Goal: Communication & Community: Share content

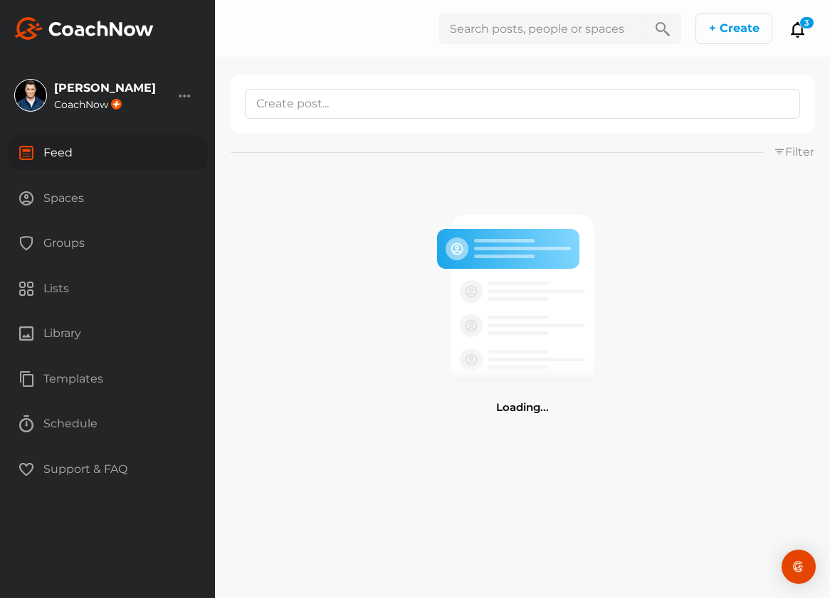
click at [137, 193] on div "Spaces" at bounding box center [108, 199] width 200 height 36
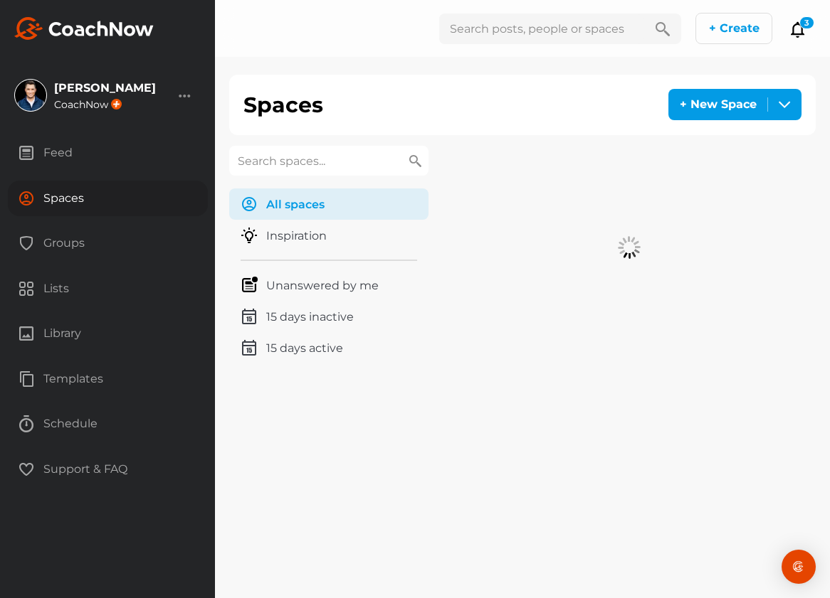
click at [309, 165] on input "text" at bounding box center [328, 161] width 199 height 30
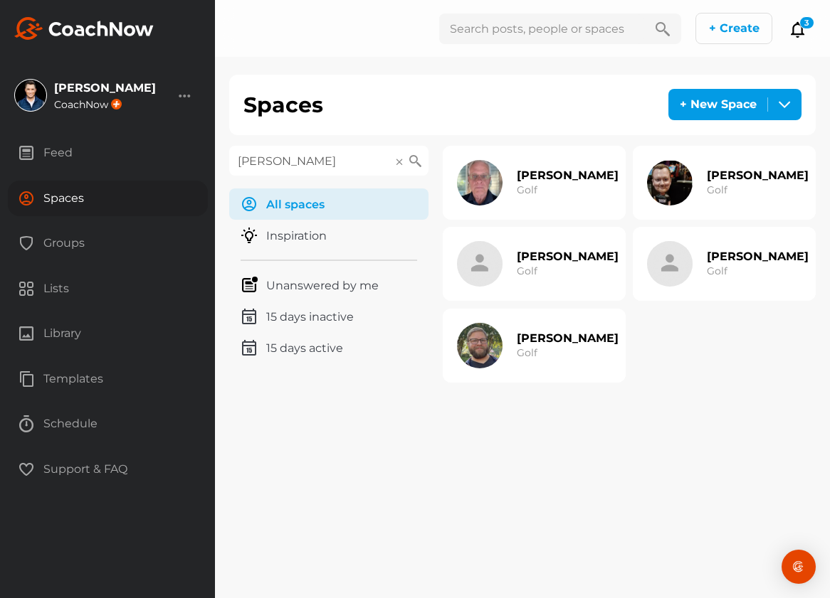
type input "[PERSON_NAME]"
drag, startPoint x: 309, startPoint y: 164, endPoint x: 566, endPoint y: 282, distance: 283.4
click at [566, 282] on div "[PERSON_NAME] Golf" at bounding box center [568, 264] width 102 height 46
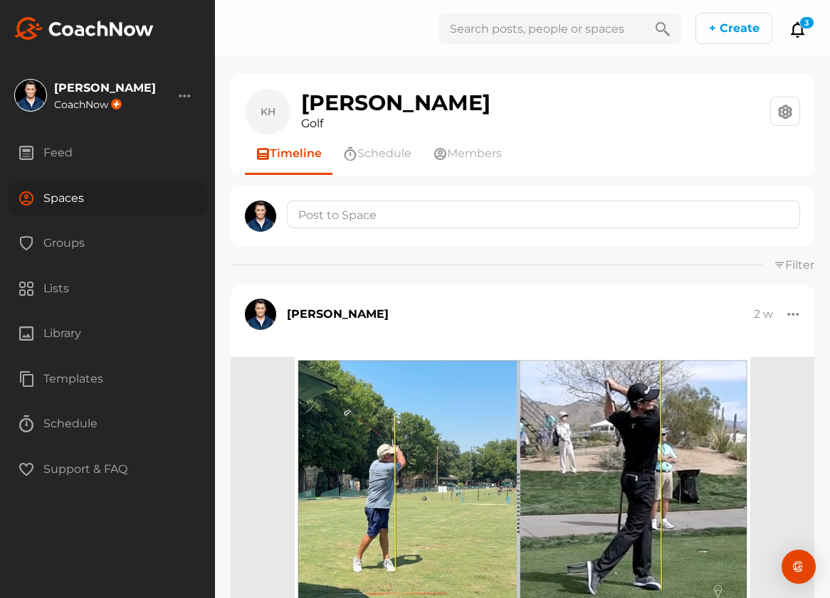
drag, startPoint x: 547, startPoint y: 196, endPoint x: 537, endPoint y: 216, distance: 23.2
click at [547, 196] on div at bounding box center [523, 216] width 584 height 60
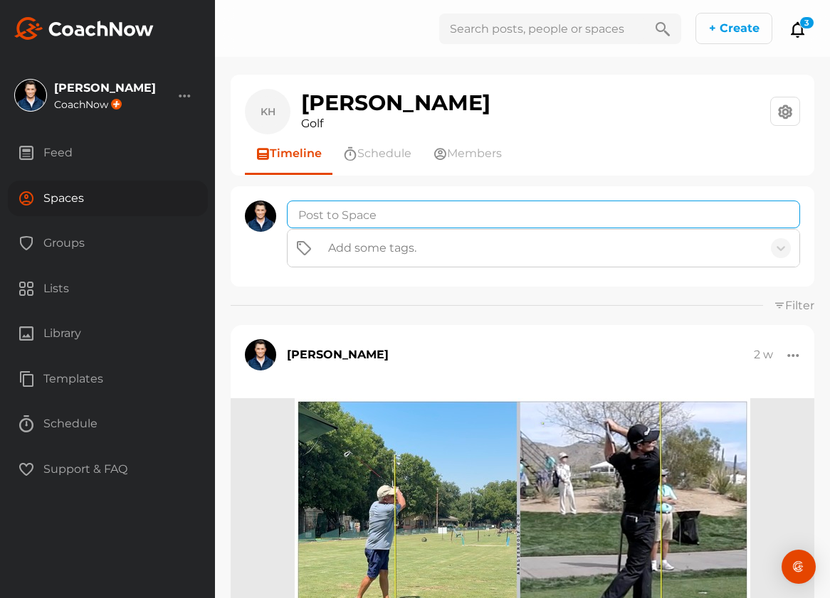
drag, startPoint x: 537, startPoint y: 216, endPoint x: 493, endPoint y: 269, distance: 68.2
click at [536, 216] on textarea at bounding box center [543, 215] width 513 height 28
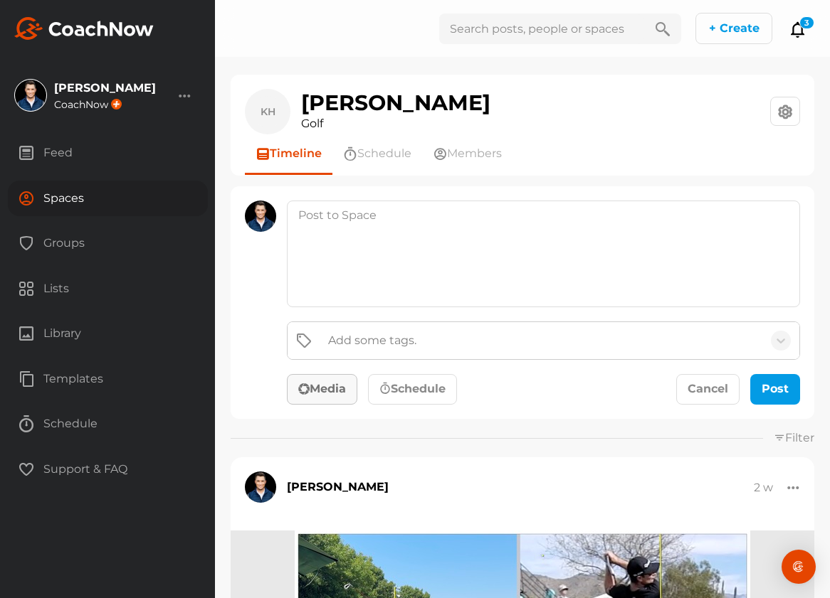
click at [334, 374] on button "Media" at bounding box center [322, 389] width 70 height 31
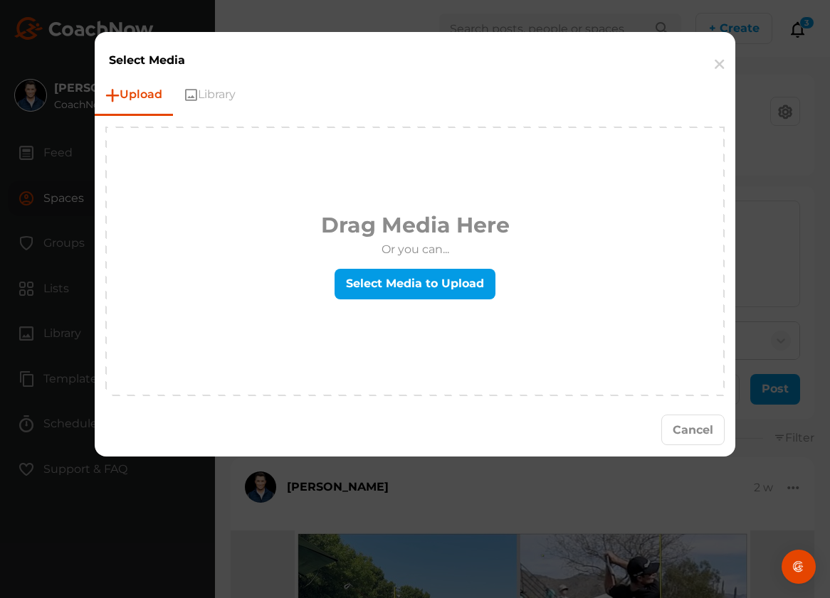
drag, startPoint x: 373, startPoint y: 327, endPoint x: 376, endPoint y: 307, distance: 20.9
click at [373, 327] on div "Drag Media Here Or you can... Select Media to Upload" at bounding box center [415, 261] width 616 height 267
click at [376, 307] on div "Drag Media Here Or you can... Select Media to Upload" at bounding box center [415, 261] width 189 height 105
click at [377, 296] on label "Select Media to Upload" at bounding box center [414, 284] width 161 height 31
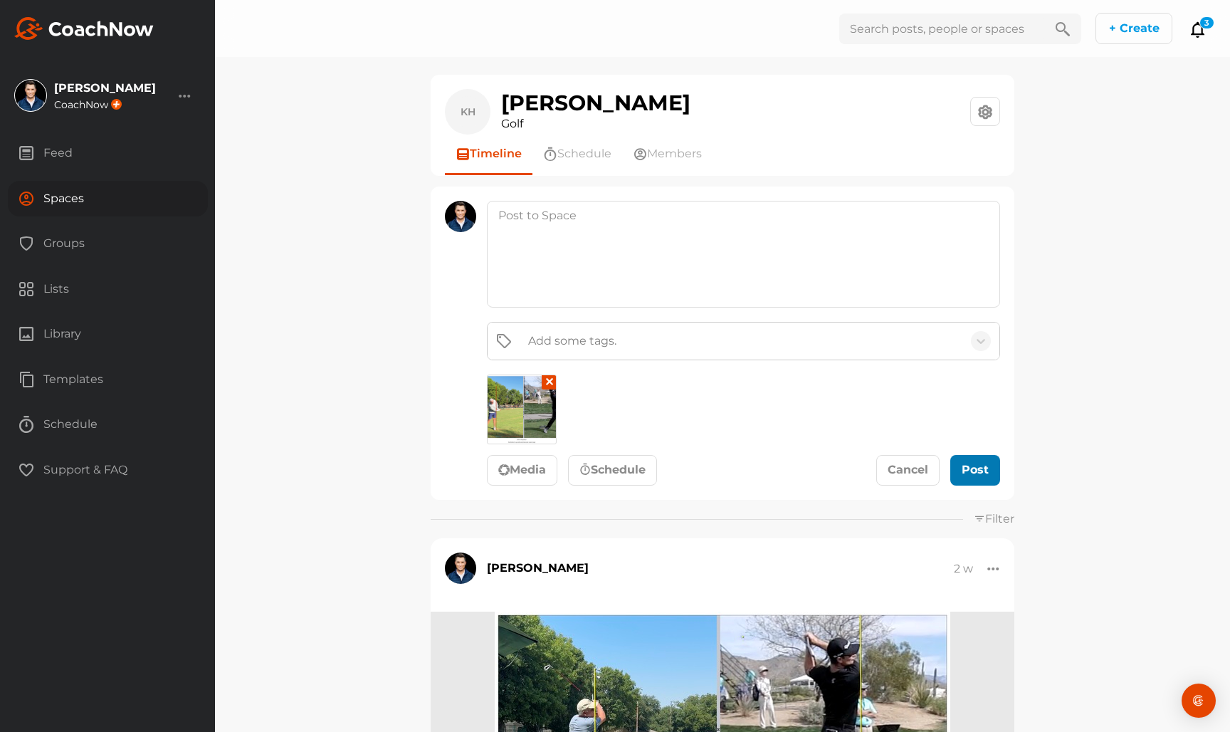
click at [829, 455] on button "Post" at bounding box center [975, 470] width 50 height 31
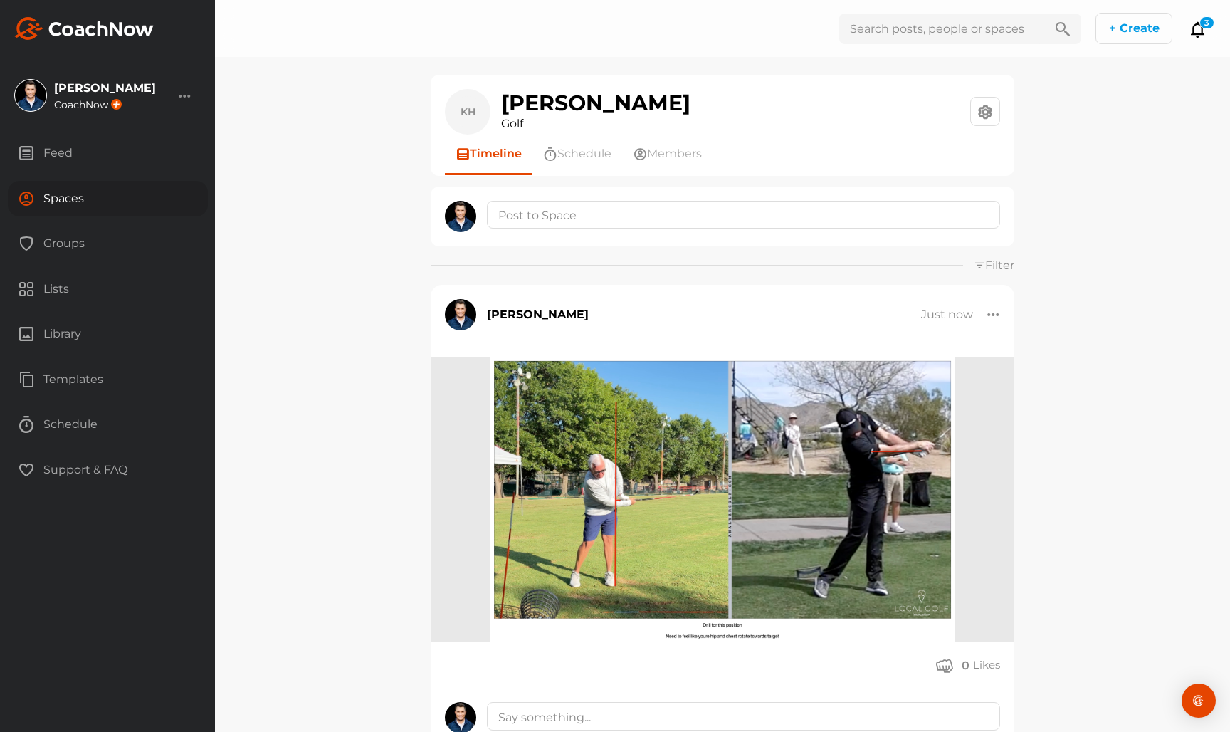
click at [623, 230] on div at bounding box center [744, 216] width 524 height 31
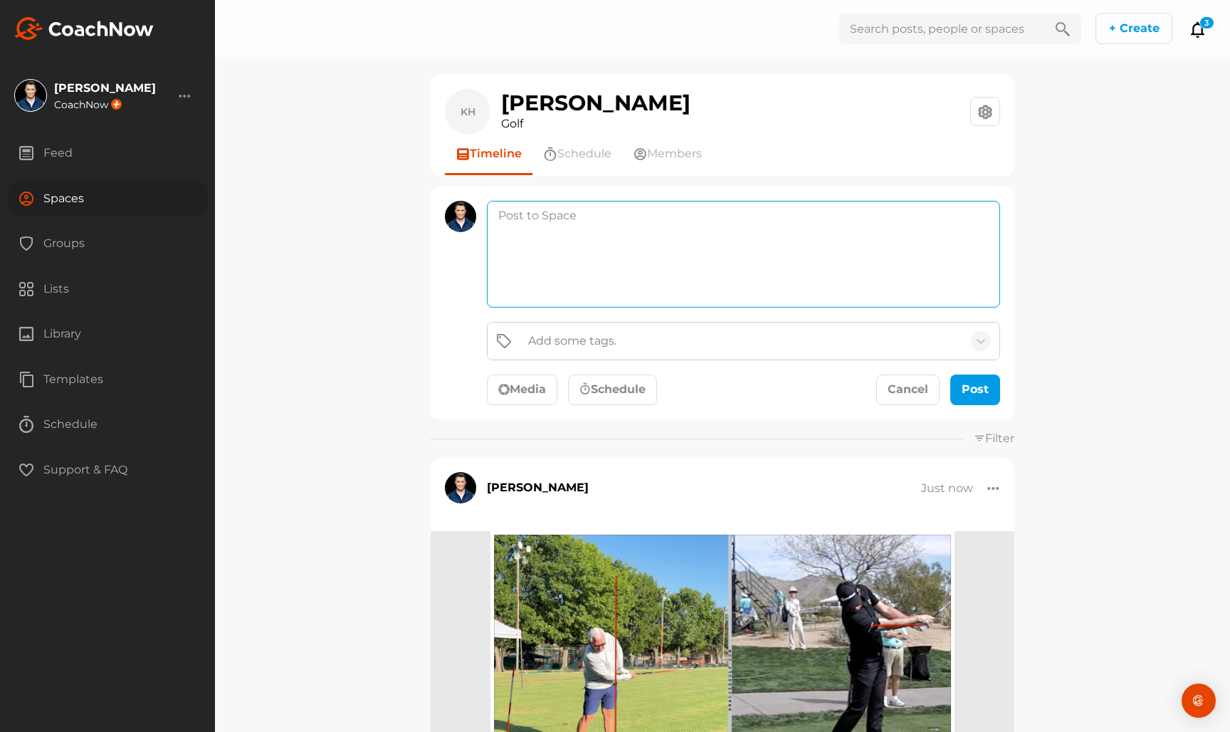
click at [623, 224] on textarea at bounding box center [743, 254] width 513 height 107
type textarea "drill tee back at center of body"
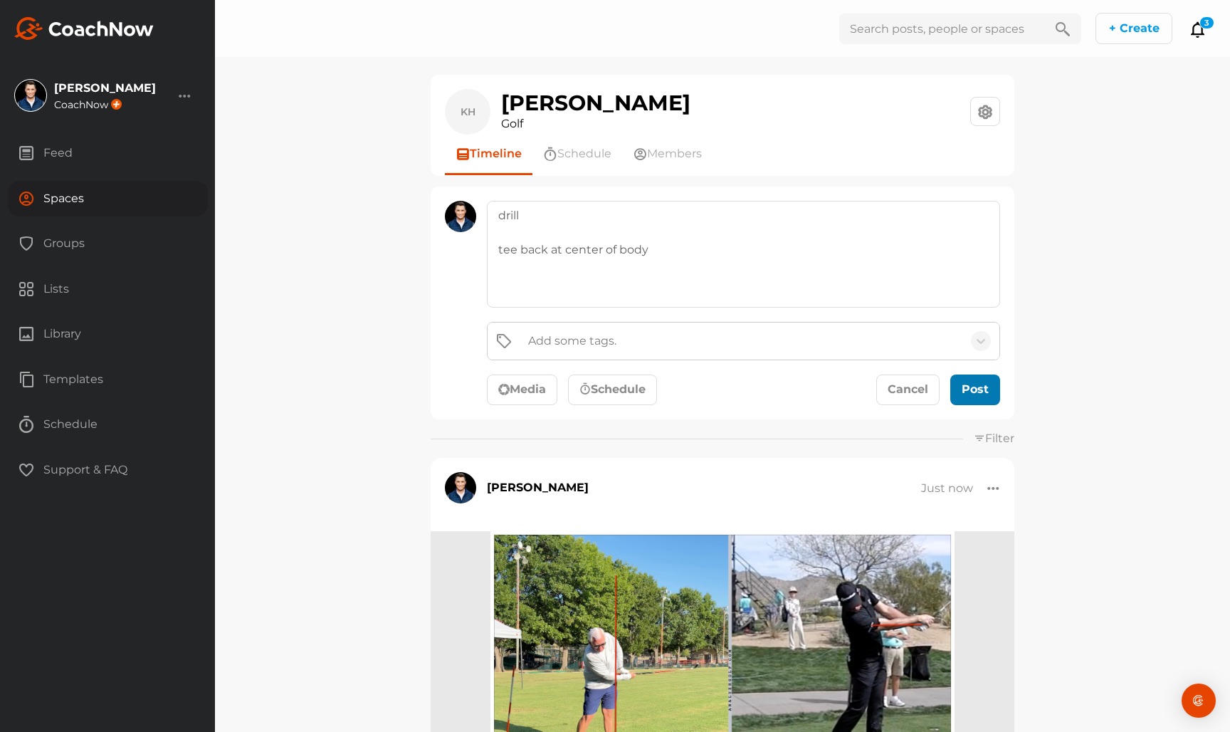
click at [829, 394] on div "submit" at bounding box center [974, 389] width 31 height 17
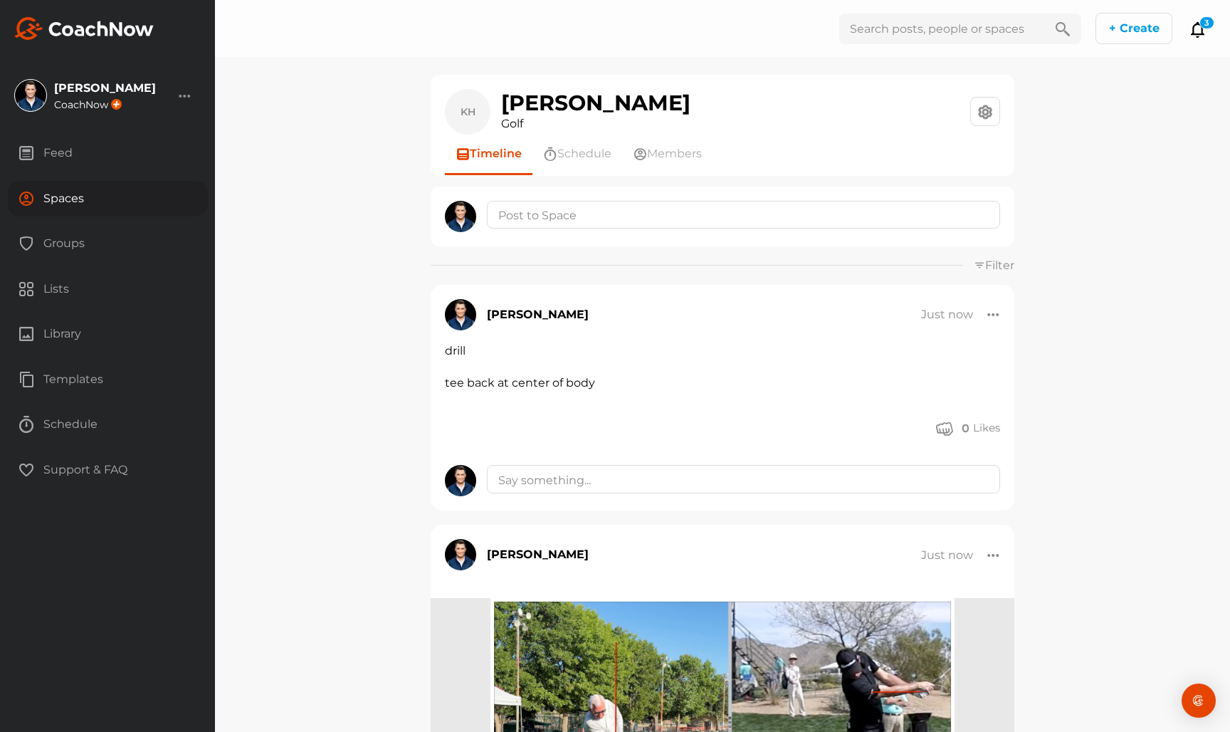
drag, startPoint x: 968, startPoint y: 0, endPoint x: 1176, endPoint y: 264, distance: 336.4
click at [829, 264] on div "KH [PERSON_NAME] Golf Space Settings Your Notifications Timeline Schedule Membe…" at bounding box center [722, 366] width 1015 height 732
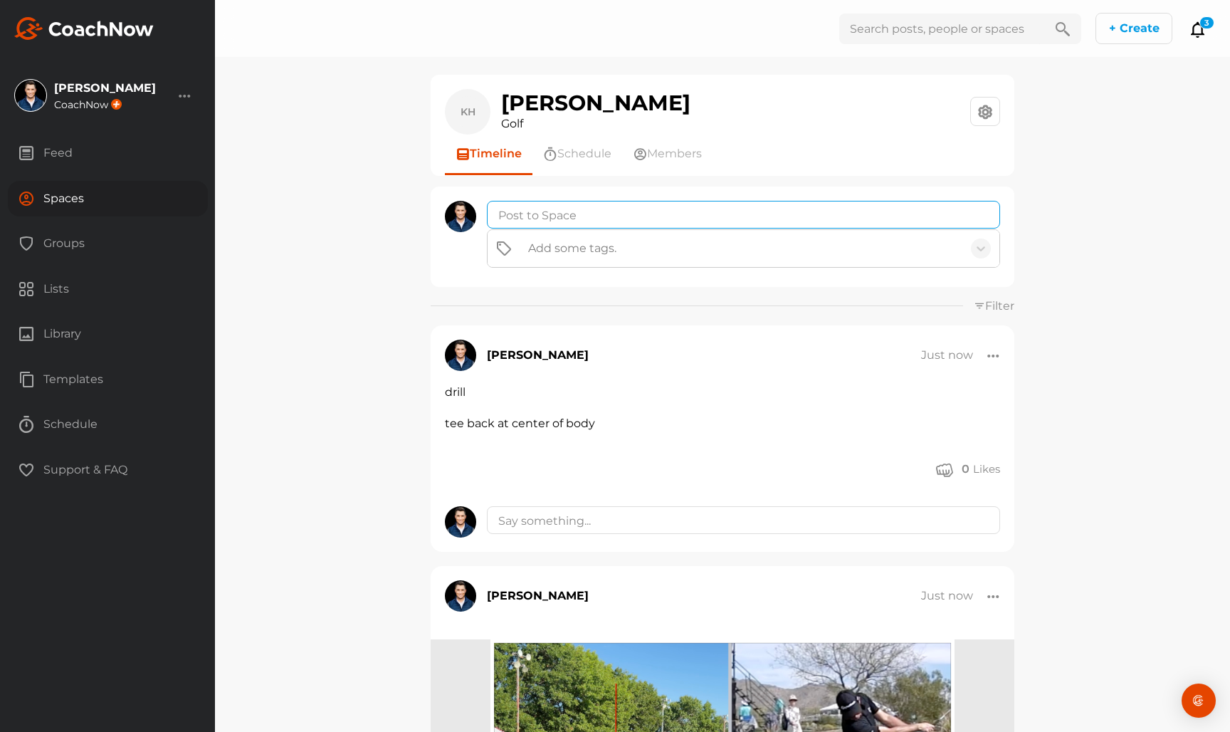
drag, startPoint x: 596, startPoint y: 203, endPoint x: 585, endPoint y: 275, distance: 72.7
click at [595, 205] on textarea at bounding box center [743, 215] width 513 height 28
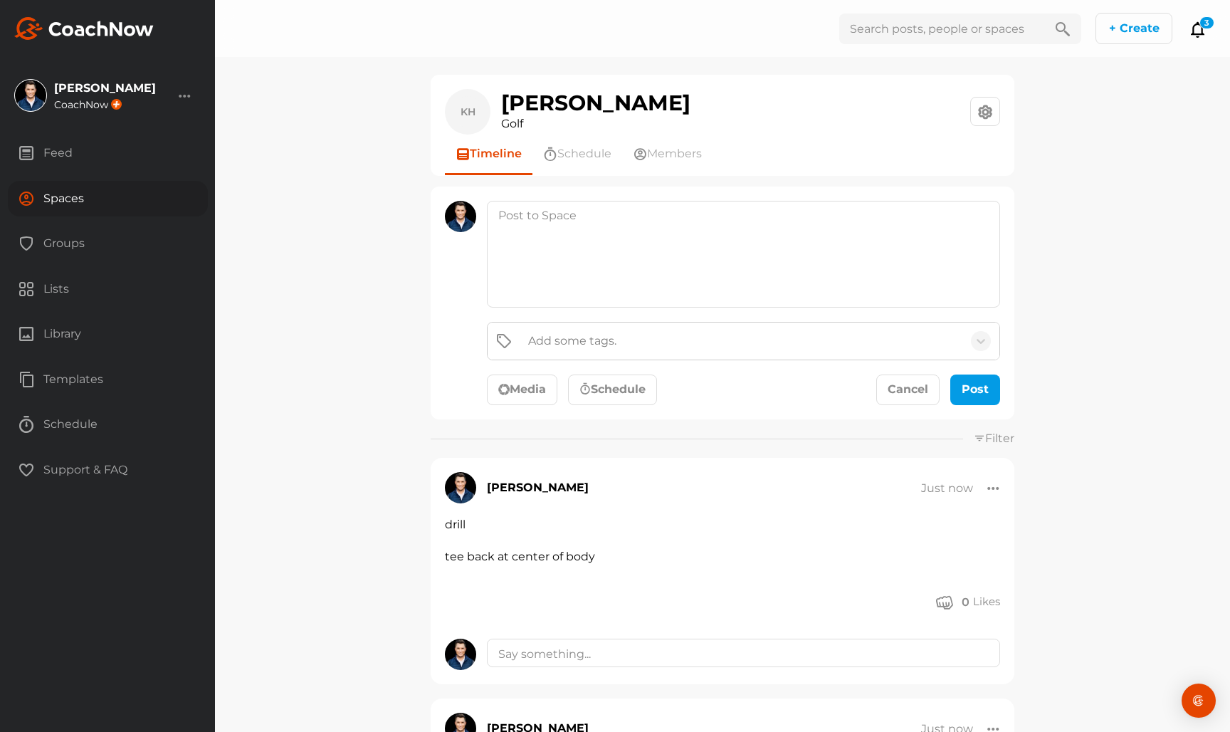
drag, startPoint x: 543, startPoint y: 373, endPoint x: 558, endPoint y: 358, distance: 21.1
click at [544, 372] on div "Add some tags. Media Schedule Cancel Post" at bounding box center [743, 364] width 513 height 84
click at [557, 388] on button "Media" at bounding box center [522, 389] width 70 height 31
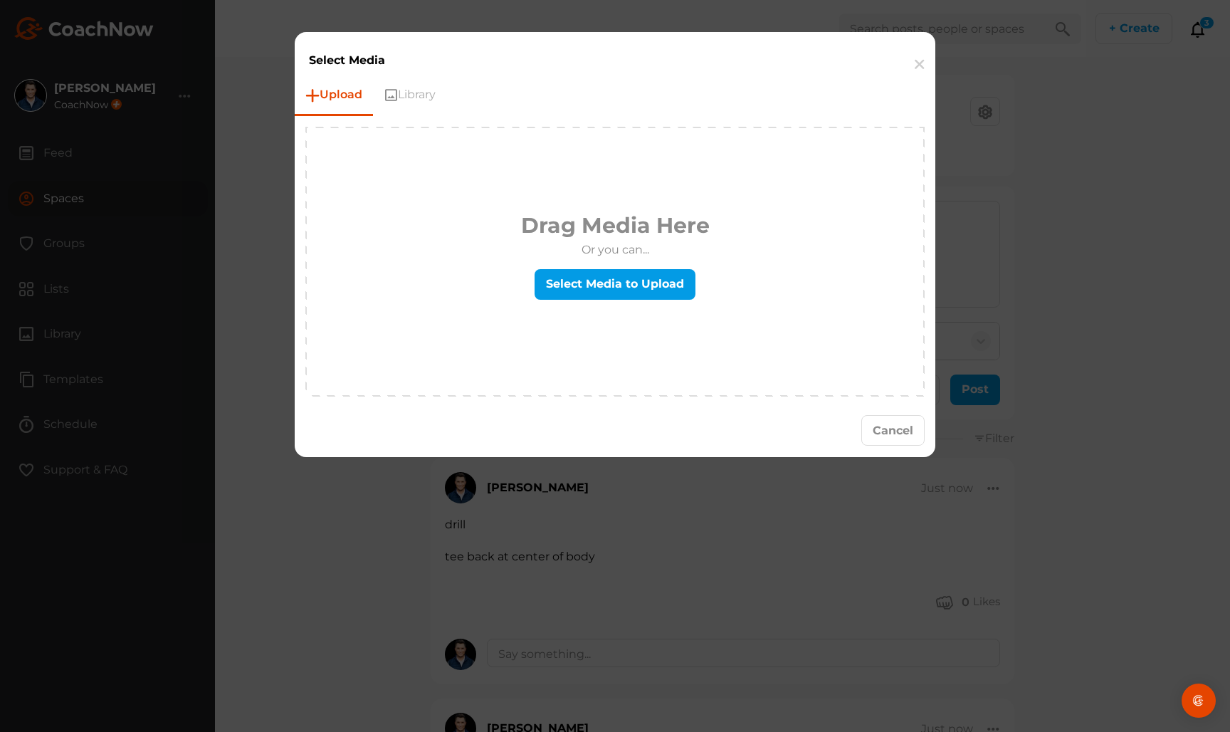
click at [588, 309] on div "Drag Media Here Or you can... Select Media to Upload" at bounding box center [615, 261] width 189 height 105
click at [592, 300] on div "Select Media to Upload" at bounding box center [615, 284] width 189 height 31
click at [637, 292] on label "Select Media to Upload" at bounding box center [614, 284] width 161 height 31
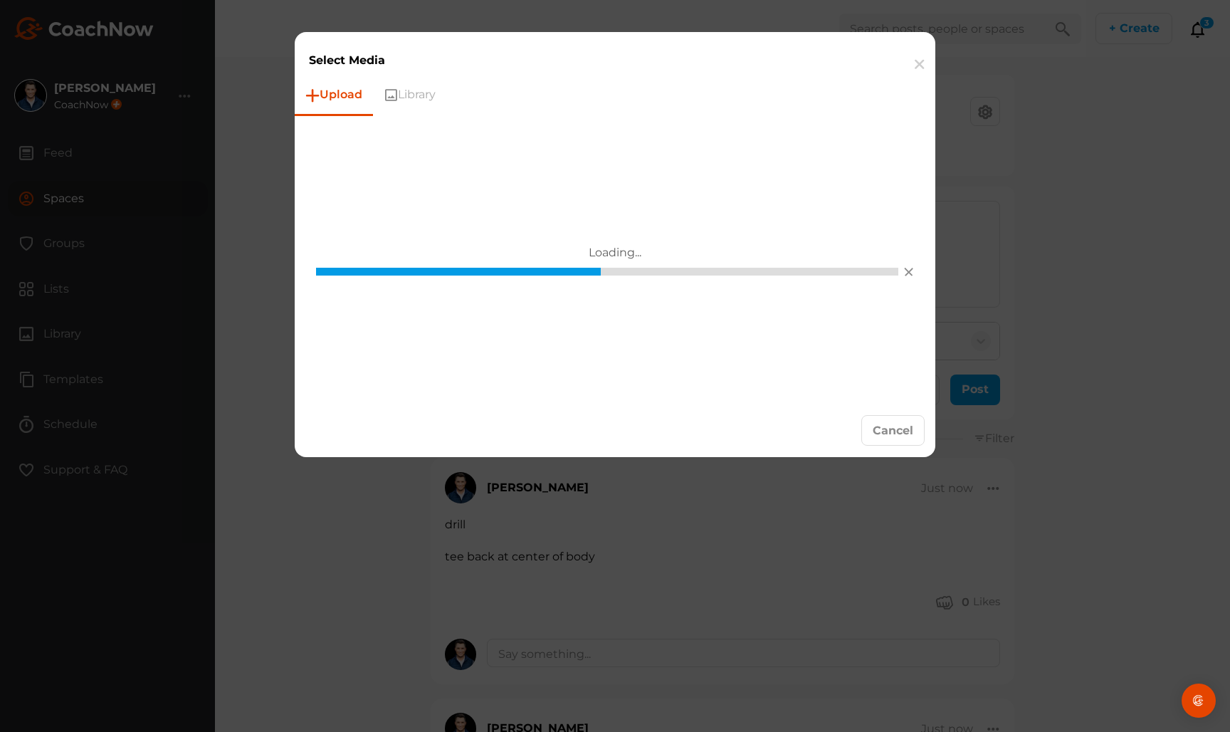
click at [829, 449] on div "Cancel" at bounding box center [615, 430] width 640 height 53
click at [829, 436] on button "Cancel" at bounding box center [892, 430] width 63 height 31
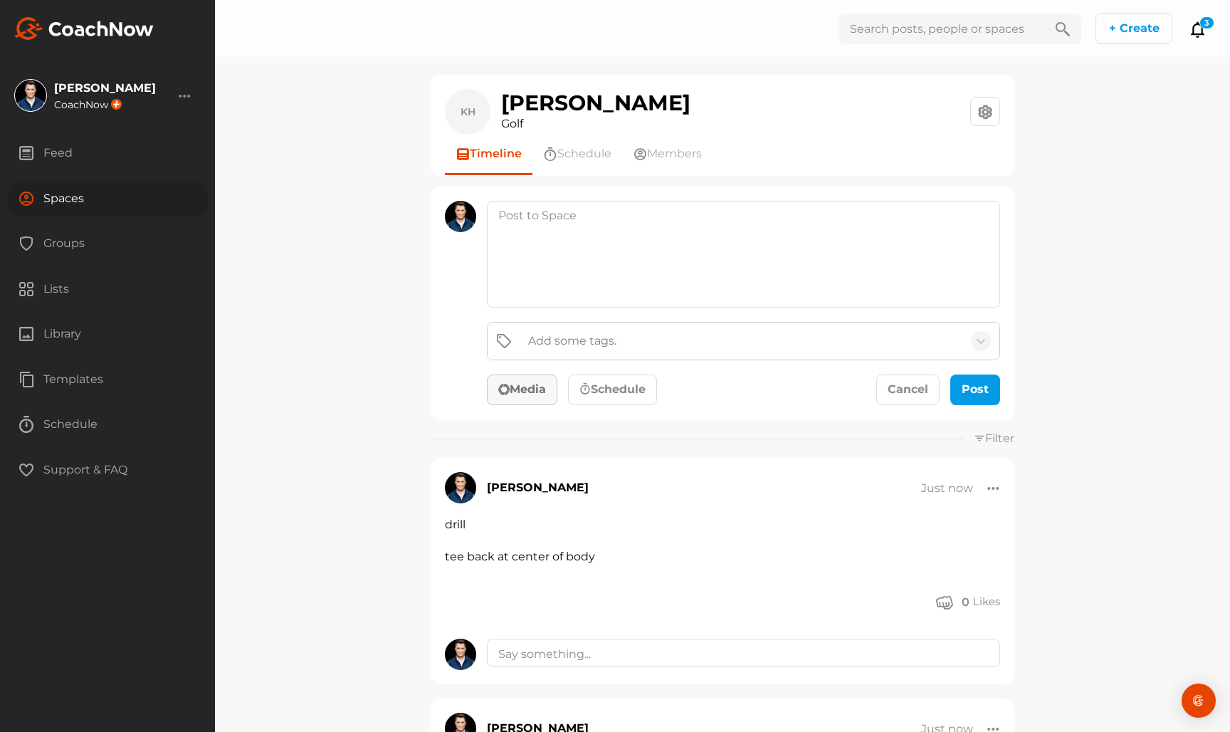
click at [542, 394] on button "Media" at bounding box center [522, 389] width 70 height 31
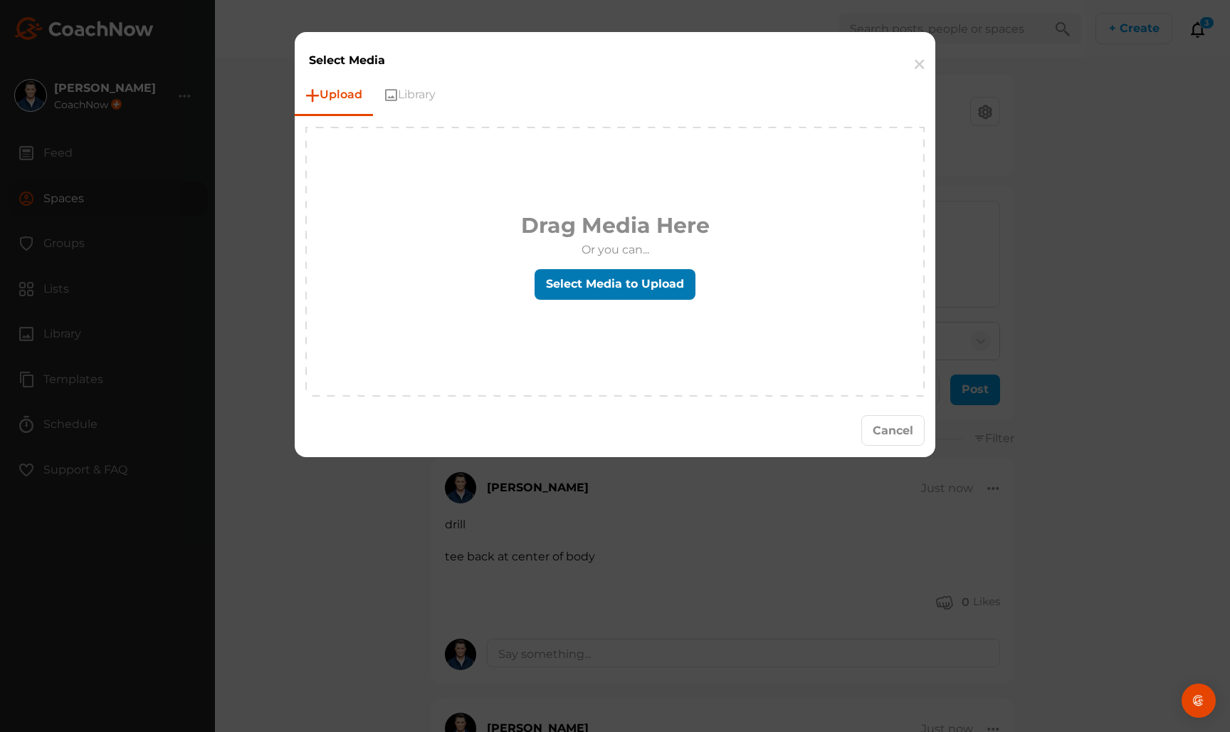
click at [600, 280] on label "Select Media to Upload" at bounding box center [614, 284] width 161 height 31
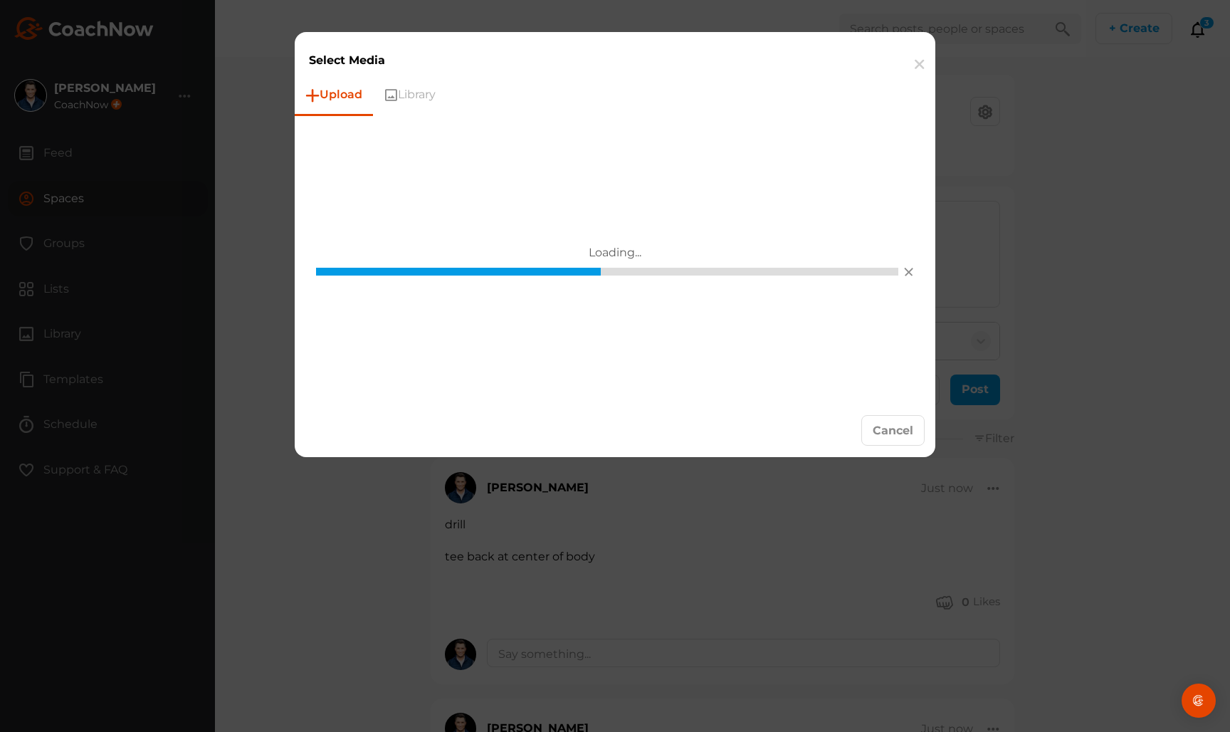
click at [829, 33] on div "Select Media" at bounding box center [615, 53] width 640 height 43
drag, startPoint x: 900, startPoint y: 50, endPoint x: 908, endPoint y: 54, distance: 8.9
click at [829, 51] on div "Select Media" at bounding box center [615, 53] width 640 height 43
click at [829, 59] on button "button" at bounding box center [919, 64] width 32 height 43
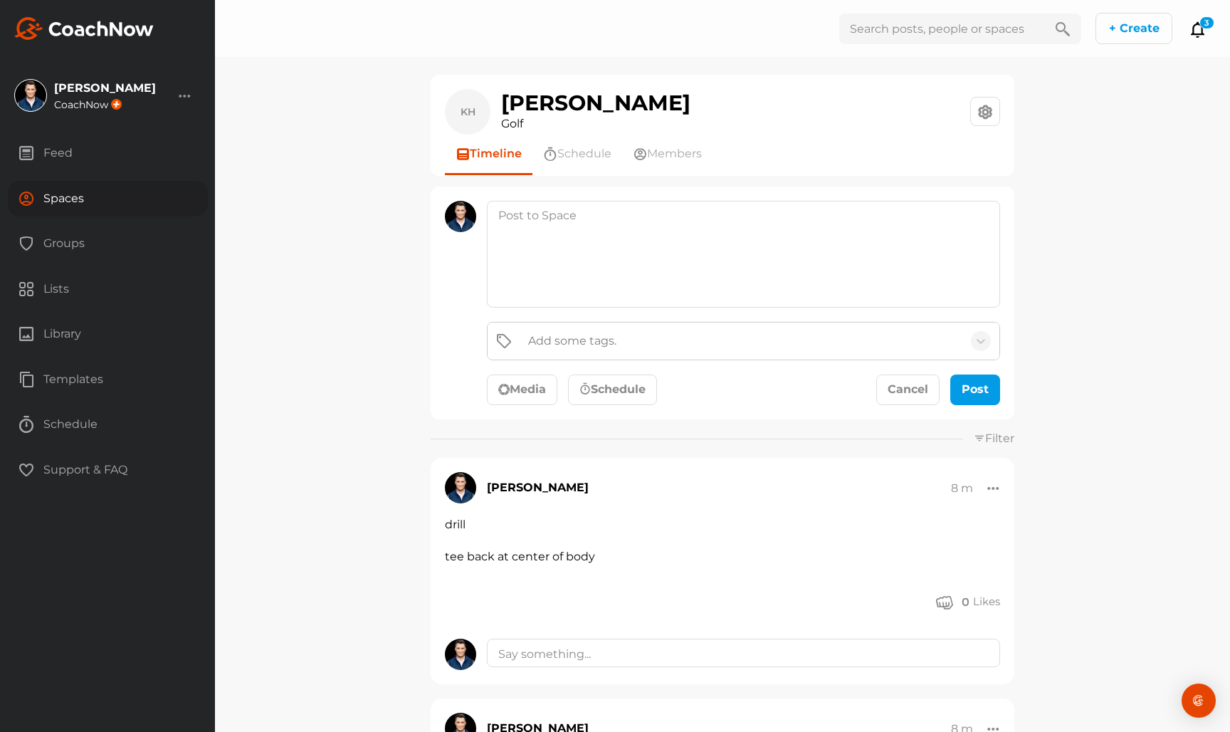
drag, startPoint x: 511, startPoint y: 397, endPoint x: 555, endPoint y: 347, distance: 66.5
click at [512, 396] on button "Media" at bounding box center [522, 389] width 70 height 31
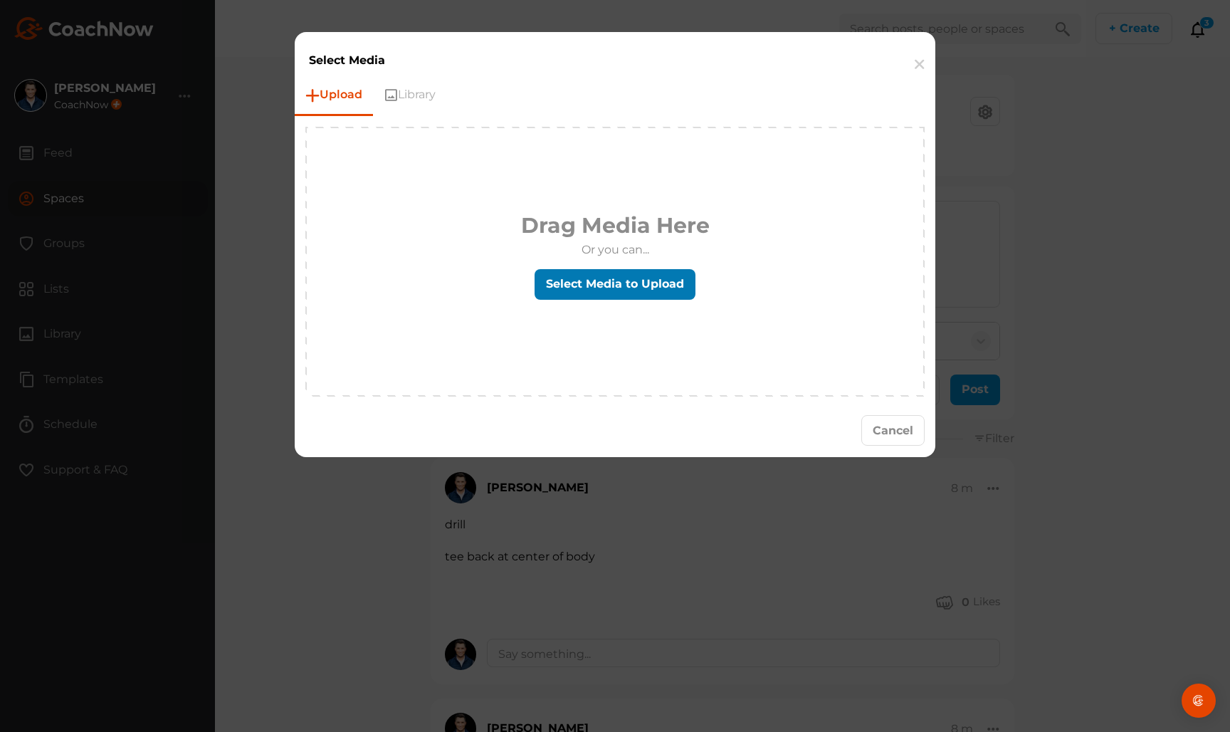
click at [578, 298] on label "Select Media to Upload" at bounding box center [614, 284] width 161 height 31
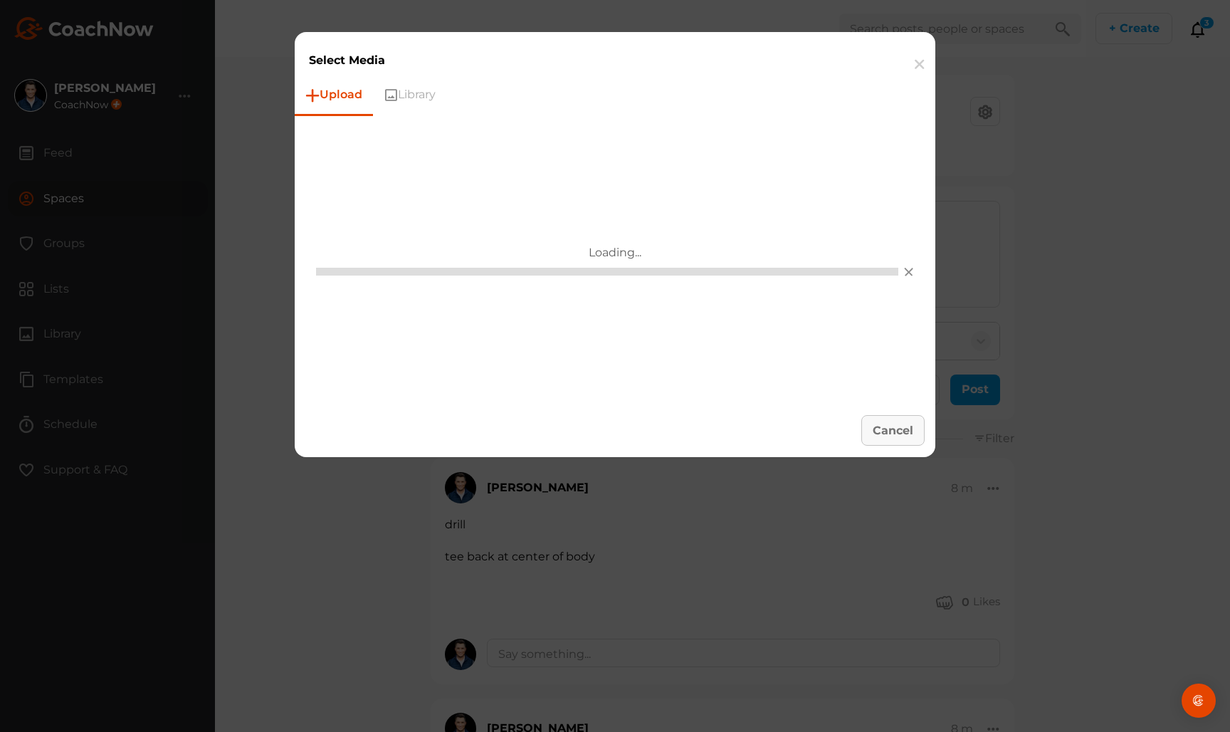
click at [899, 448] on div "Cancel" at bounding box center [615, 430] width 640 height 53
click at [889, 438] on button "Cancel" at bounding box center [892, 430] width 63 height 31
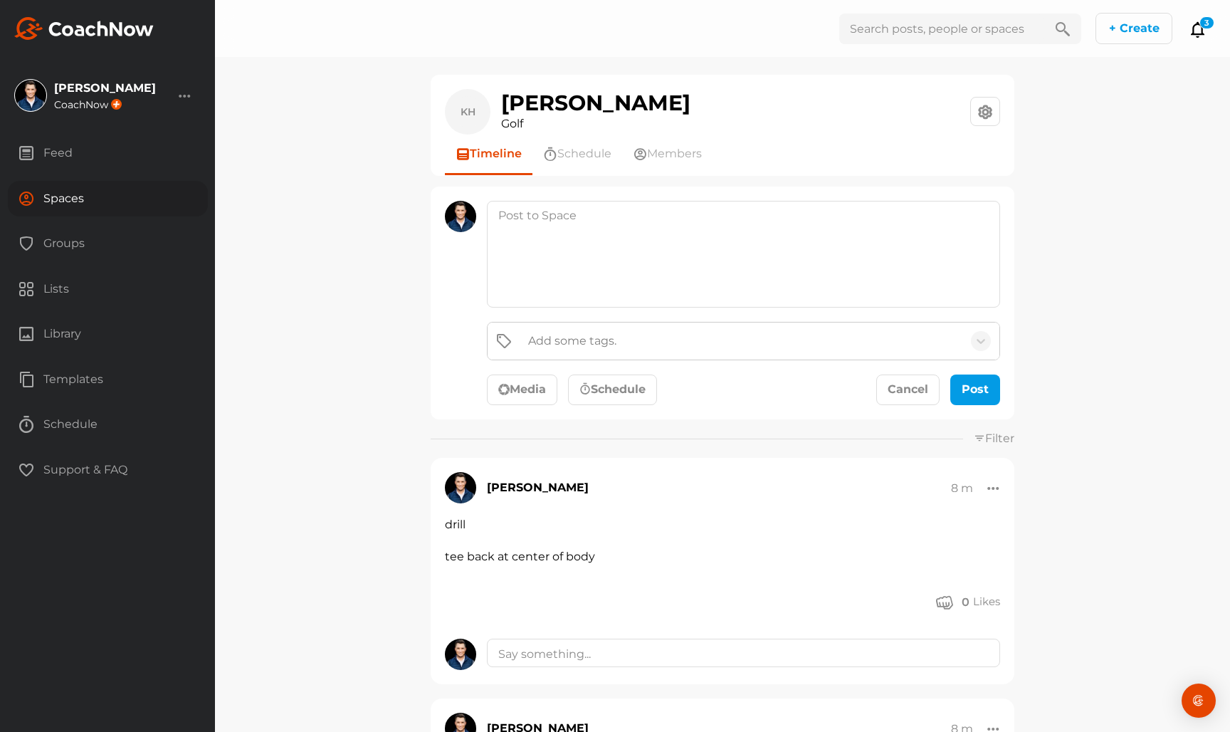
click at [517, 372] on div "Add some tags. Media Schedule Cancel Post" at bounding box center [743, 364] width 513 height 84
drag, startPoint x: 508, startPoint y: 418, endPoint x: 522, endPoint y: 400, distance: 22.3
click at [509, 417] on div "Add some tags. Media Schedule Cancel Post" at bounding box center [723, 302] width 584 height 233
click at [522, 400] on button "Media" at bounding box center [522, 389] width 70 height 31
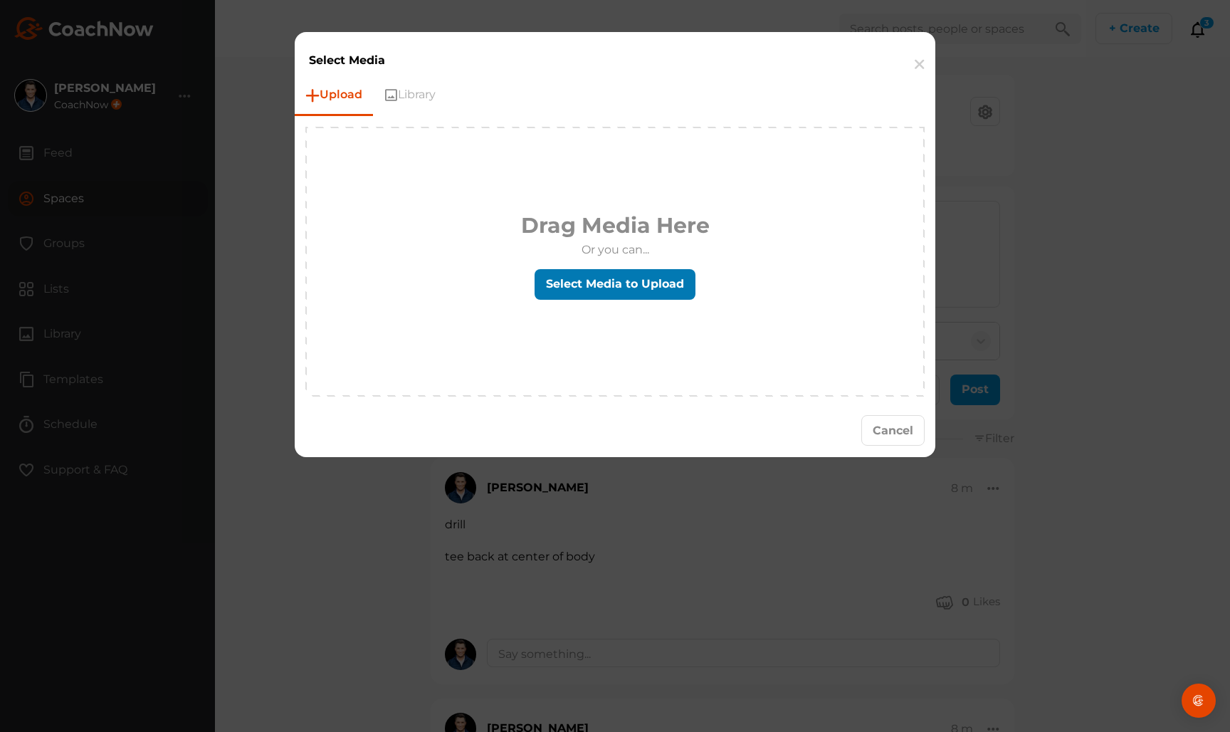
click at [587, 293] on label "Select Media to Upload" at bounding box center [614, 284] width 161 height 31
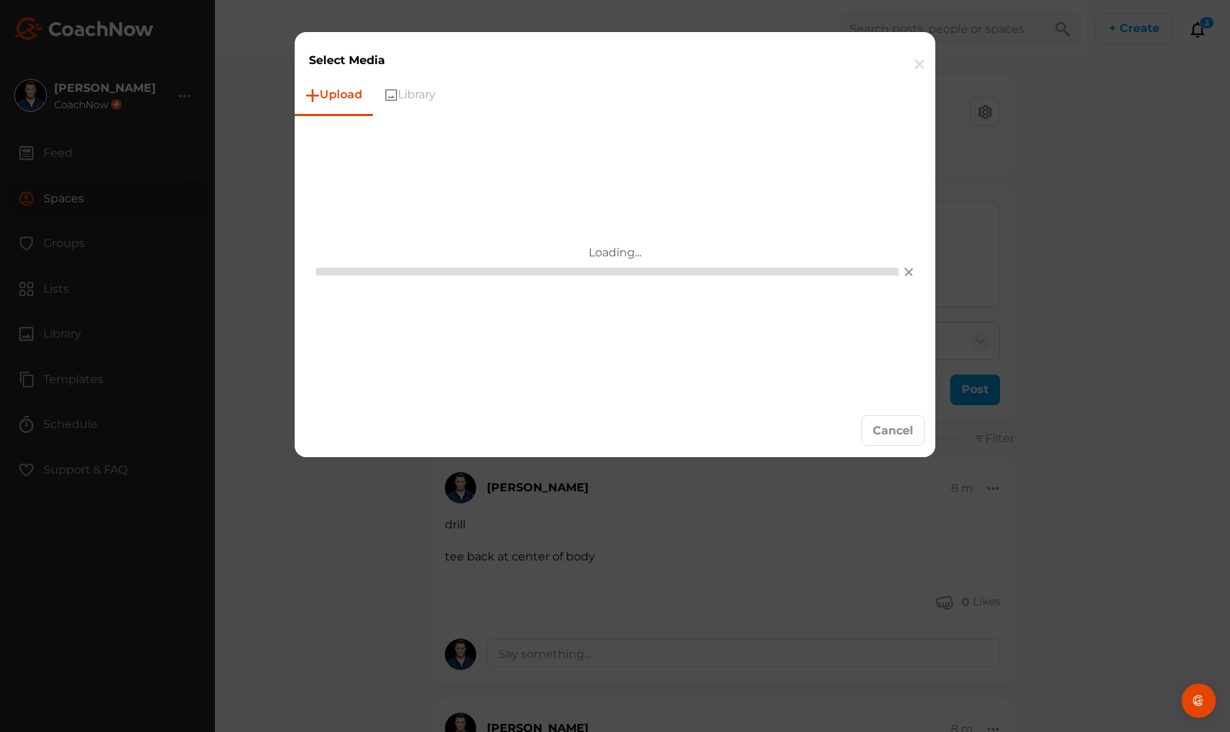
scroll to position [1, 0]
click at [908, 65] on button "button" at bounding box center [919, 64] width 32 height 43
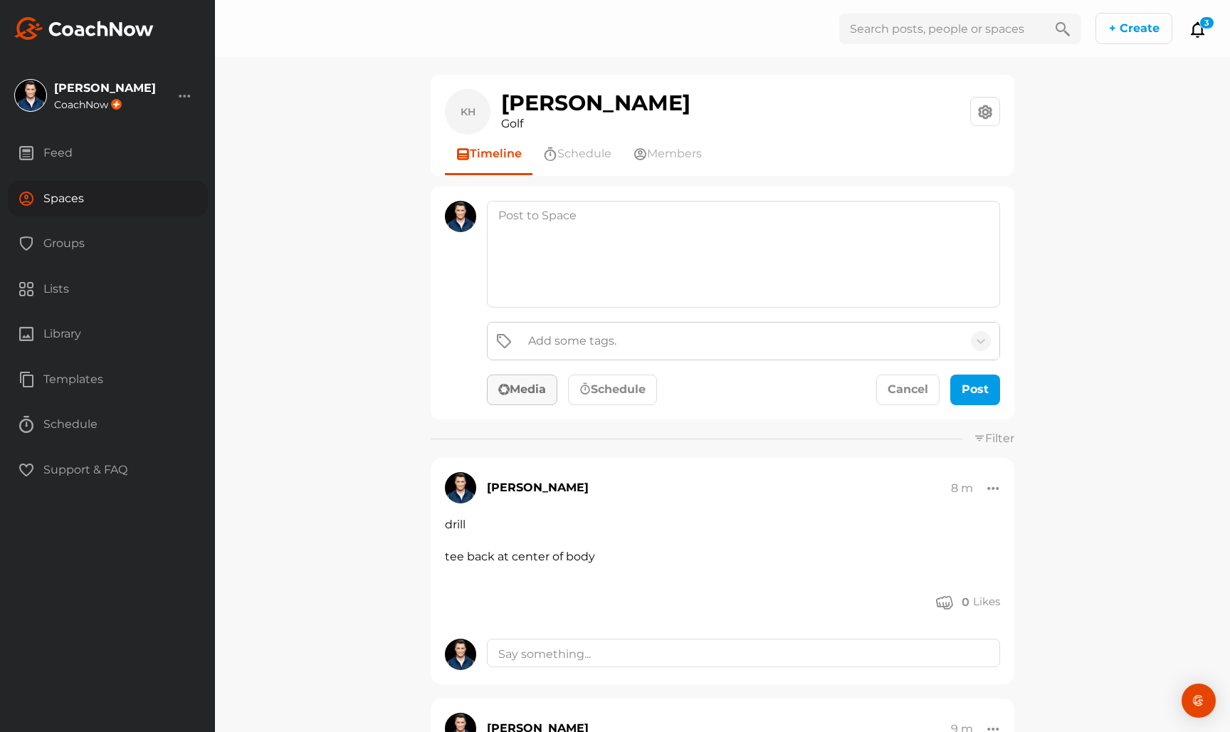
click at [536, 380] on button "Media" at bounding box center [522, 389] width 70 height 31
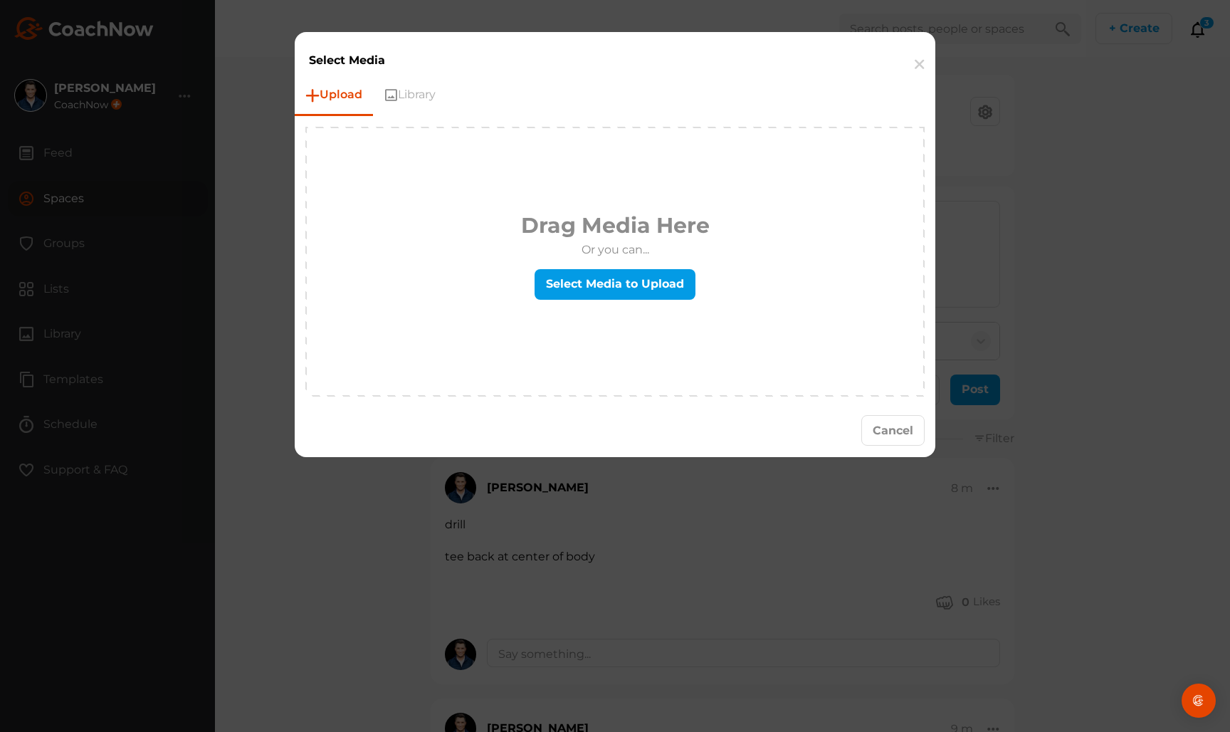
click at [608, 264] on div "Drag Media Here Or you can... Select Media to Upload" at bounding box center [615, 261] width 189 height 105
click at [602, 276] on label "Select Media to Upload" at bounding box center [614, 284] width 161 height 31
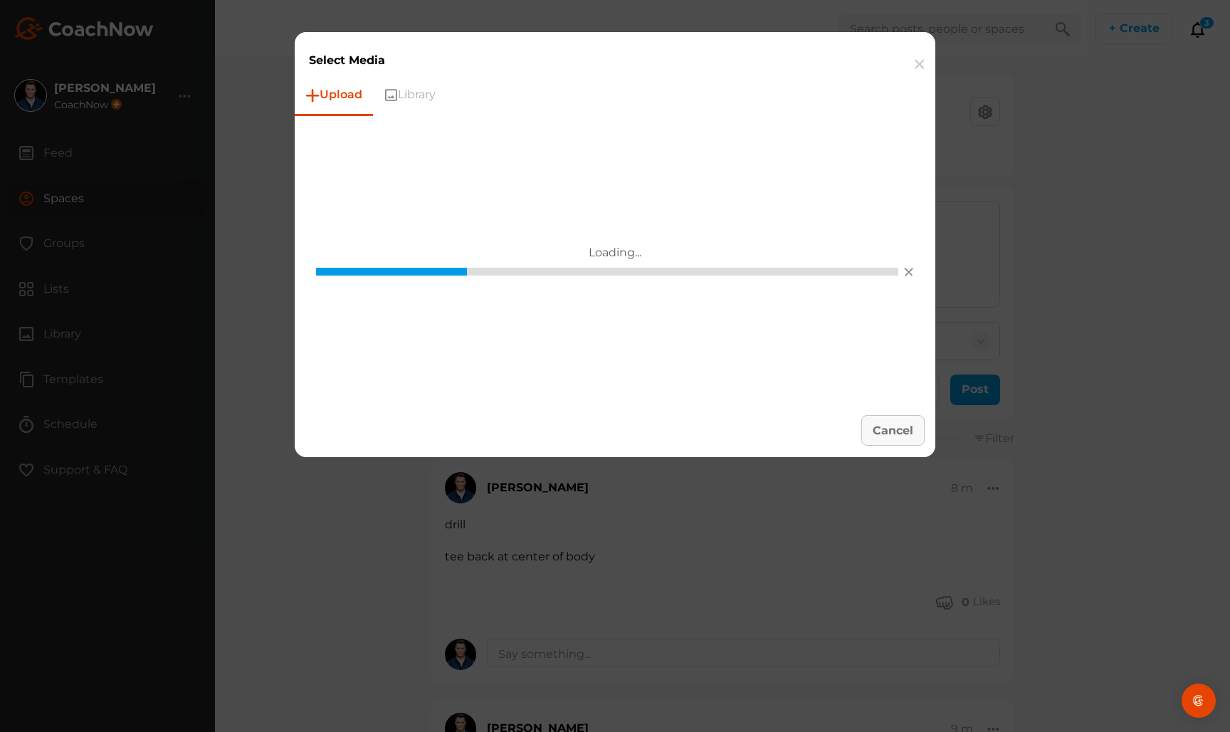
click at [899, 428] on button "Cancel" at bounding box center [892, 430] width 63 height 31
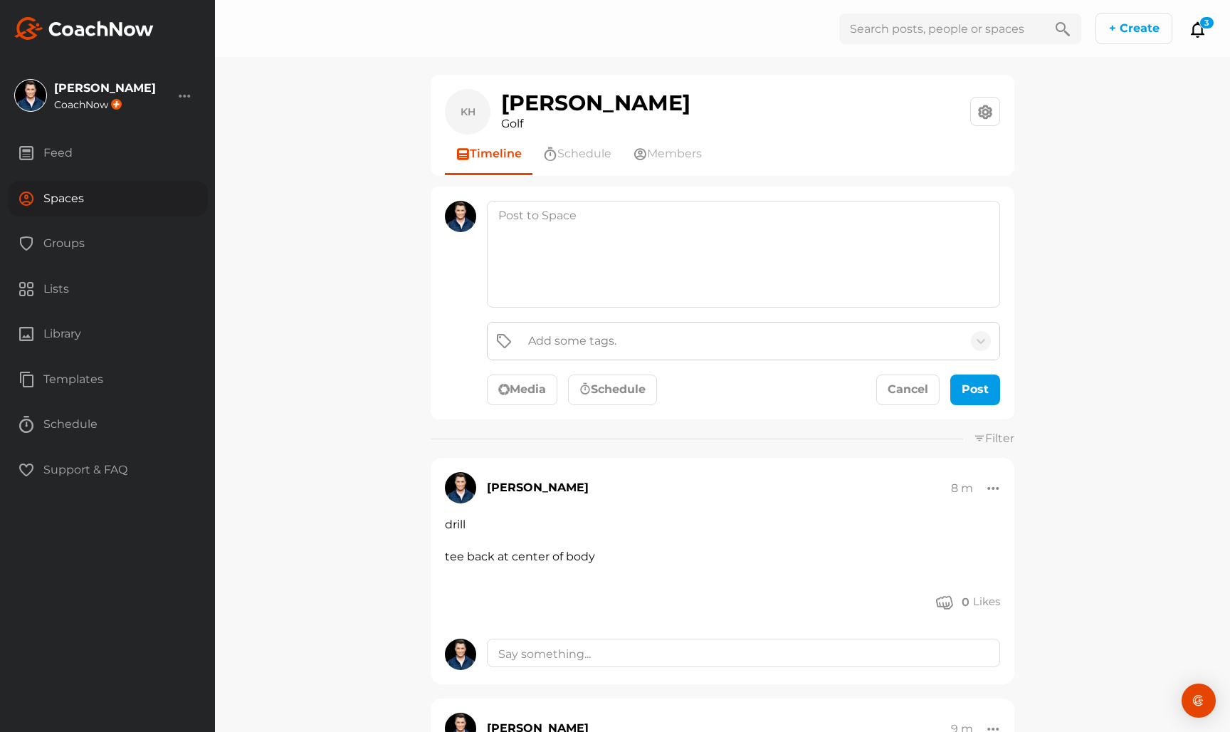
click at [539, 391] on button "Media" at bounding box center [522, 389] width 70 height 31
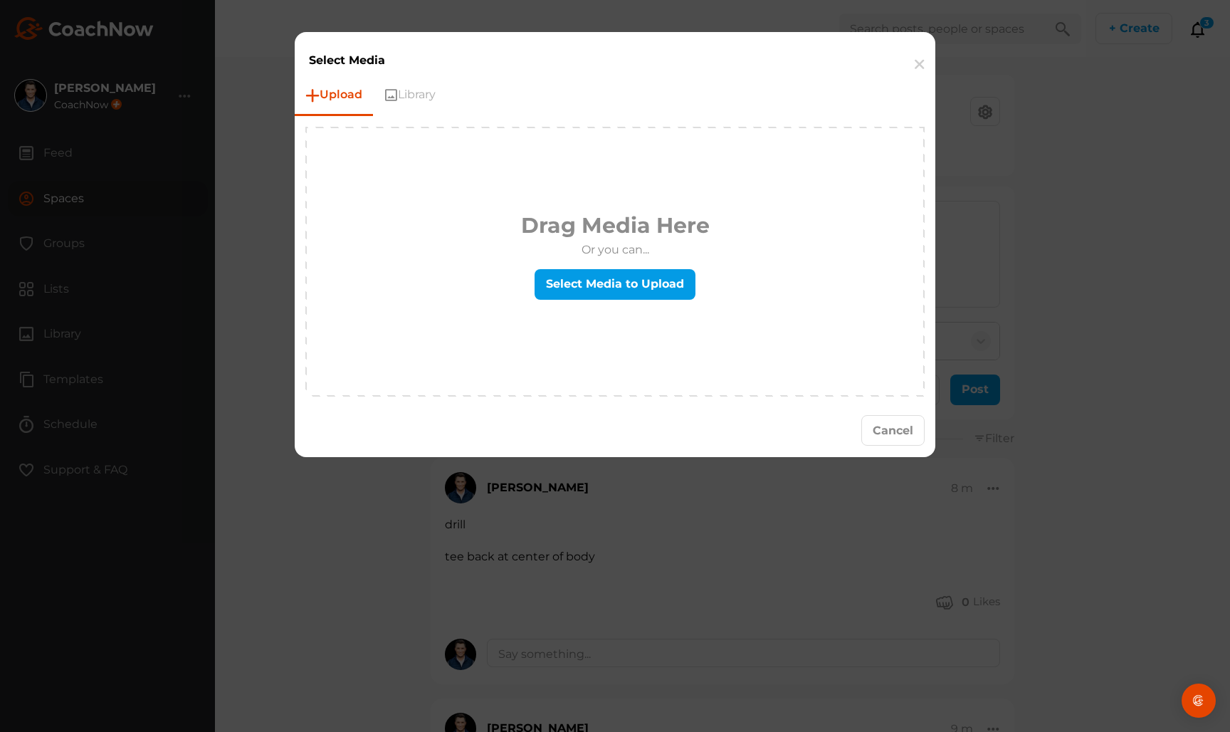
click at [606, 302] on div "Drag Media Here Or you can... Select Media to Upload" at bounding box center [615, 261] width 189 height 105
click at [593, 290] on label "Select Media to Upload" at bounding box center [614, 284] width 161 height 31
